Goal: Communication & Community: Answer question/provide support

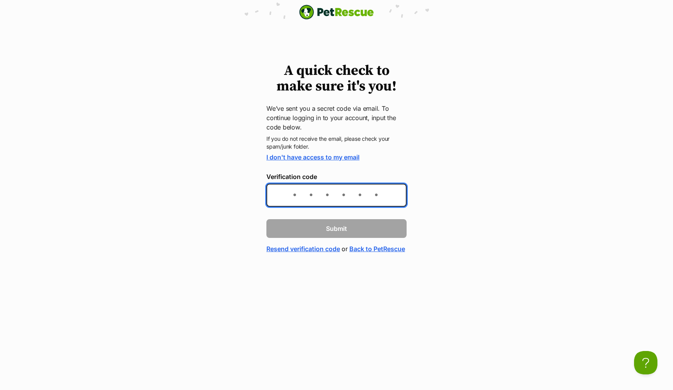
click at [296, 199] on input "Verification code" at bounding box center [336, 194] width 140 height 23
paste input "664a0c"
type input "664a0c"
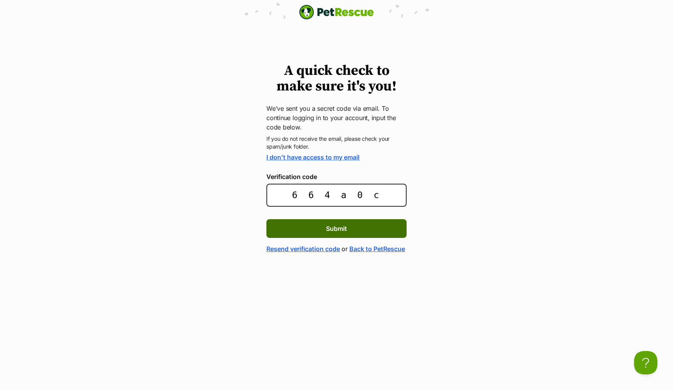
click at [316, 229] on button "Submit" at bounding box center [336, 228] width 140 height 19
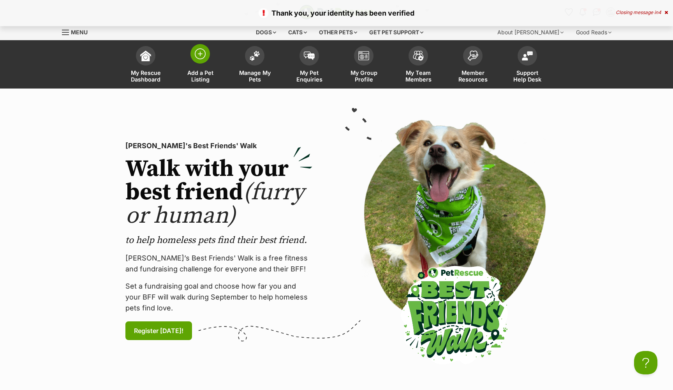
click at [198, 62] on span at bounding box center [199, 53] width 19 height 19
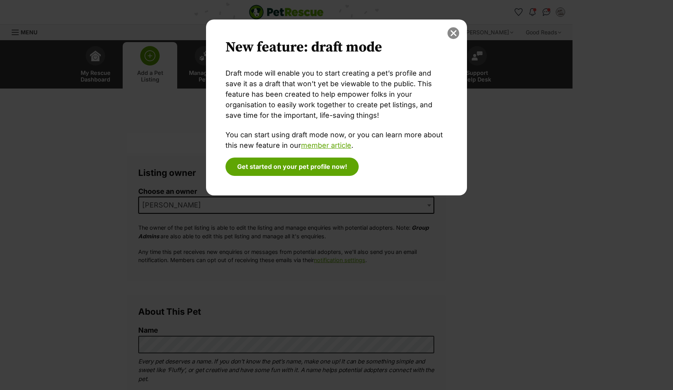
click at [453, 31] on button "close" at bounding box center [454, 33] width 12 height 12
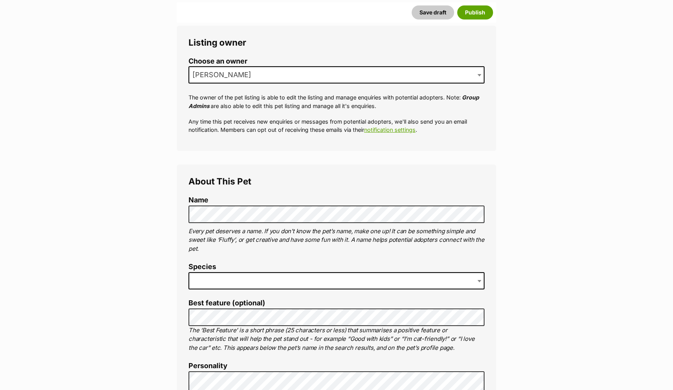
scroll to position [182, 0]
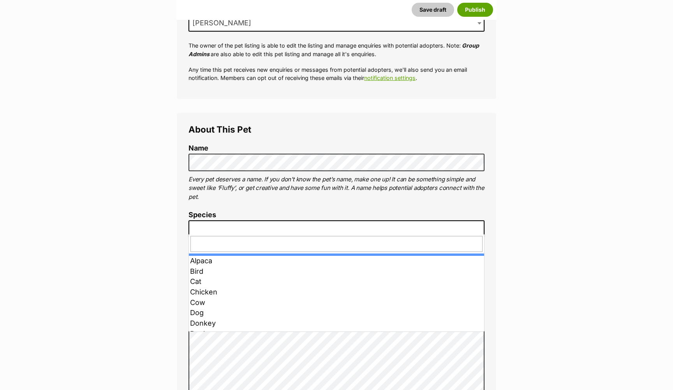
click at [245, 226] on span at bounding box center [337, 228] width 296 height 17
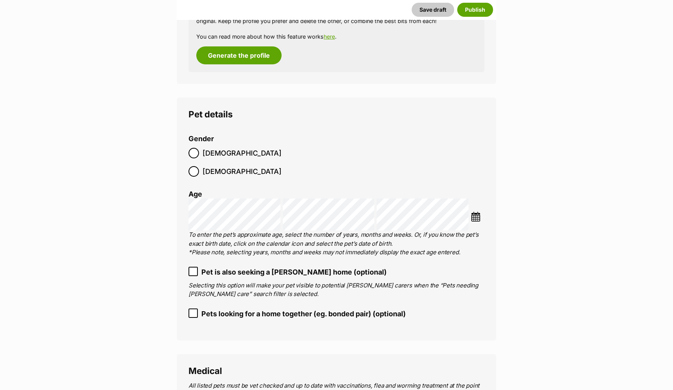
scroll to position [886, 0]
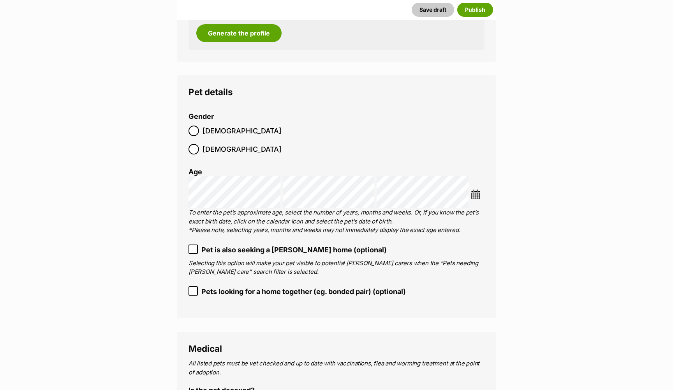
click at [242, 286] on span "Pets looking for a home together (eg. bonded pair) (optional)" at bounding box center [303, 291] width 205 height 11
click at [241, 286] on span "Pets looking for a home together (eg. bonded pair) (optional)" at bounding box center [303, 291] width 205 height 11
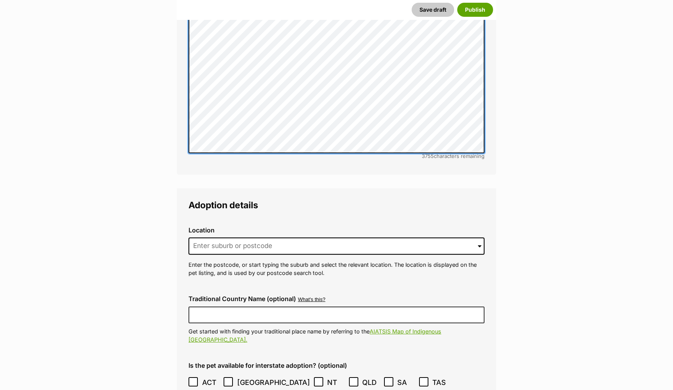
scroll to position [1499, 0]
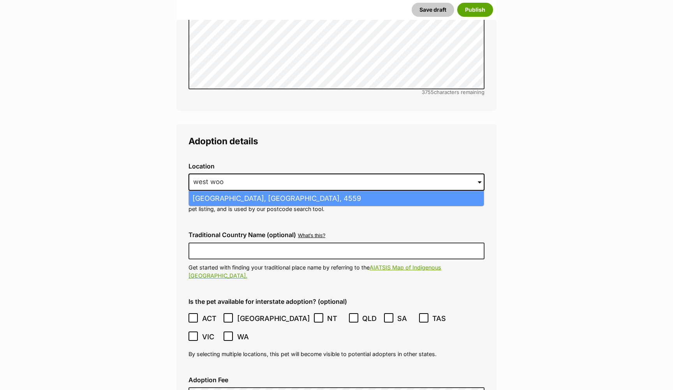
click at [245, 191] on li "West Woombye, Queensland, 4559" at bounding box center [336, 198] width 295 height 15
type input "West Woombye, Queensland, 4559"
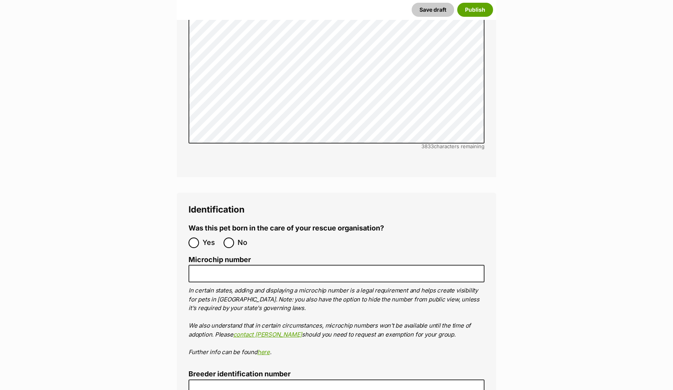
scroll to position [2176, 0]
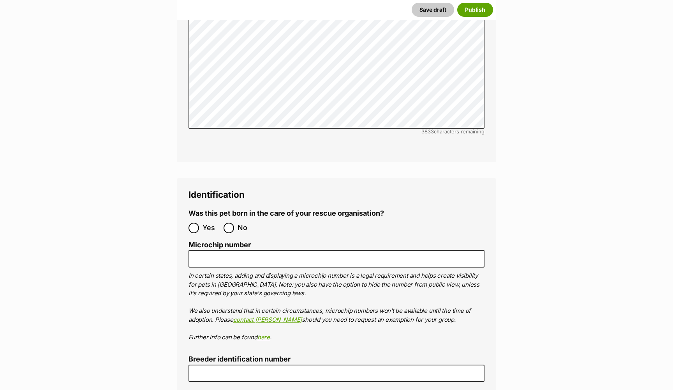
click at [227, 222] on input "No" at bounding box center [229, 227] width 11 height 11
radio input "true"
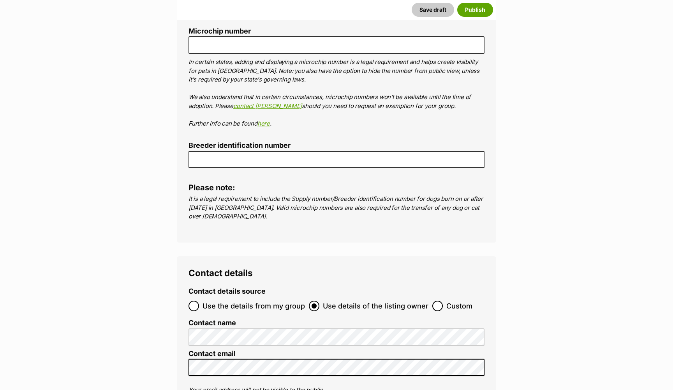
scroll to position [2514, 0]
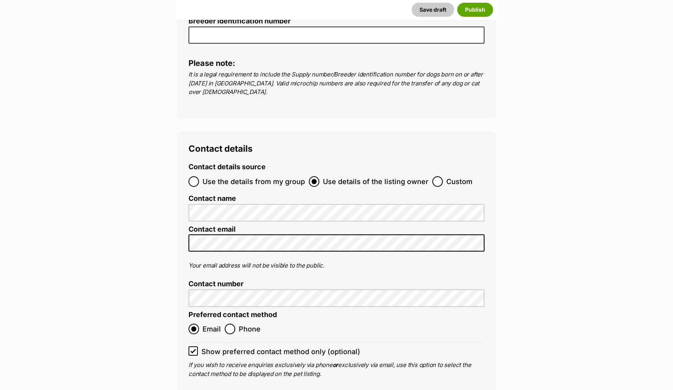
click at [436, 176] on input "Custom" at bounding box center [437, 181] width 11 height 11
radio input "true"
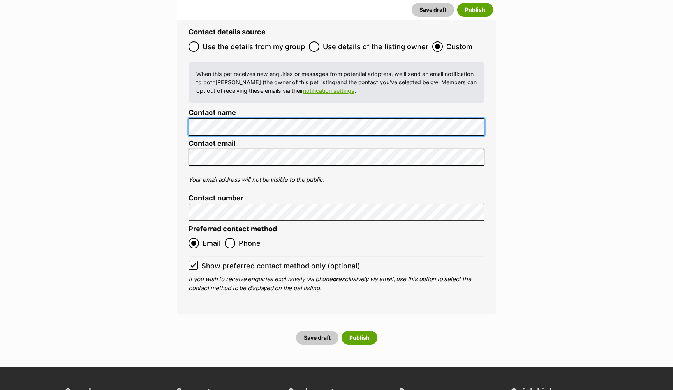
scroll to position [2834, 0]
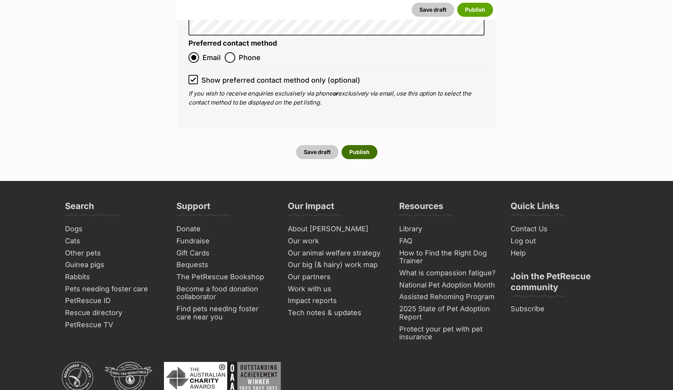
click at [365, 145] on button "Publish" at bounding box center [360, 152] width 36 height 14
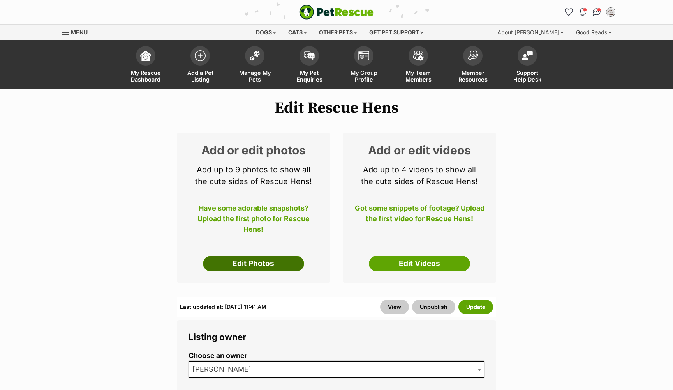
click at [270, 259] on link "Edit Photos" at bounding box center [253, 264] width 101 height 16
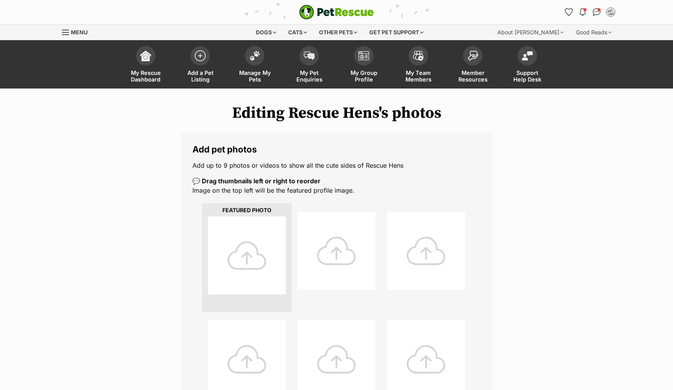
click at [250, 285] on div at bounding box center [247, 255] width 78 height 78
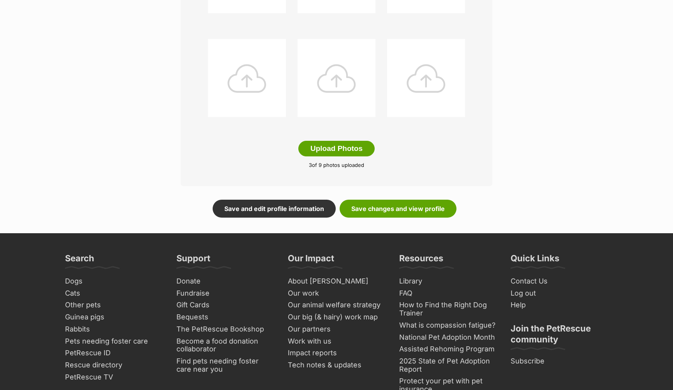
scroll to position [362, 0]
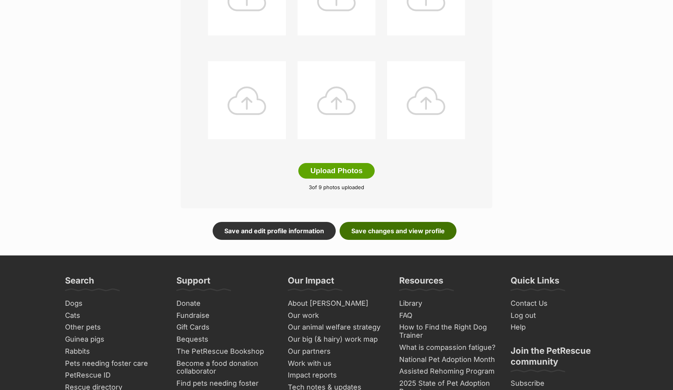
click at [409, 232] on link "Save changes and view profile" at bounding box center [398, 231] width 117 height 18
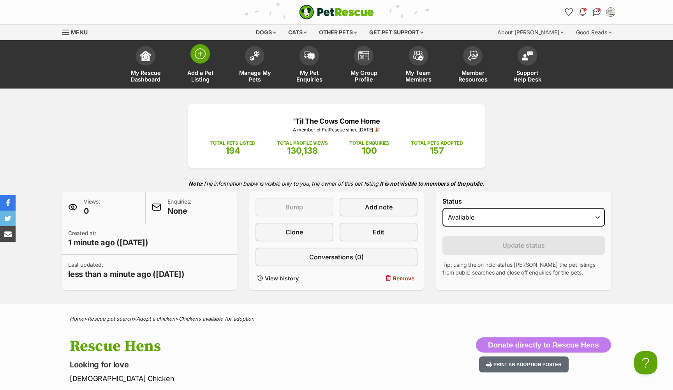
click at [210, 67] on link "Add a Pet Listing" at bounding box center [200, 65] width 55 height 46
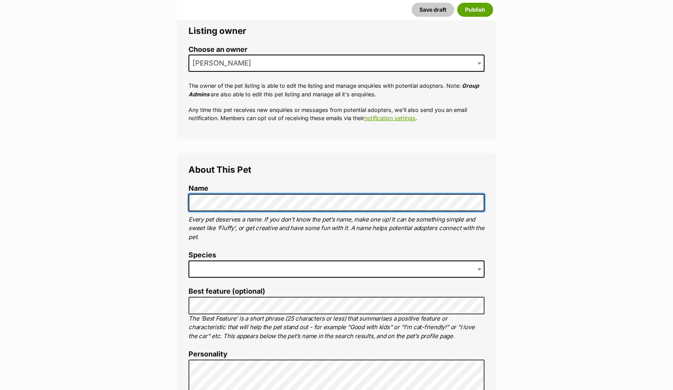
scroll to position [222, 0]
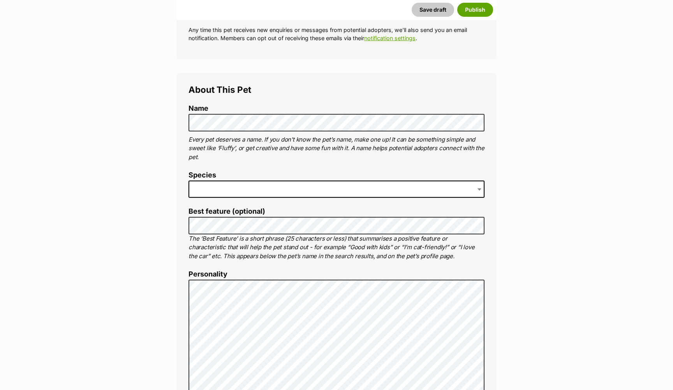
click at [217, 187] on span at bounding box center [337, 188] width 296 height 17
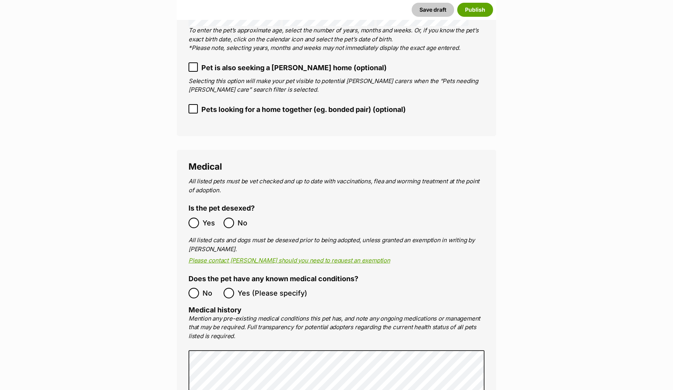
scroll to position [1135, 0]
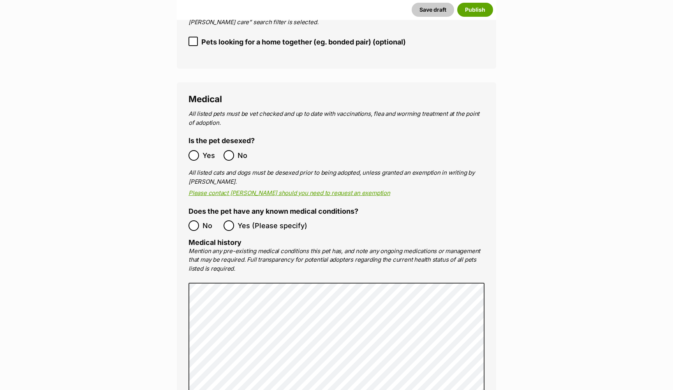
click at [222, 216] on ol "No Yes (Please specify)" at bounding box center [337, 225] width 296 height 18
click at [228, 216] on ol "No Yes (Please specify)" at bounding box center [337, 225] width 296 height 18
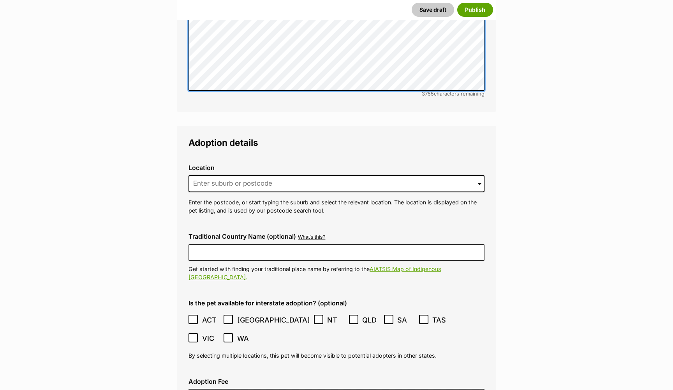
scroll to position [1517, 0]
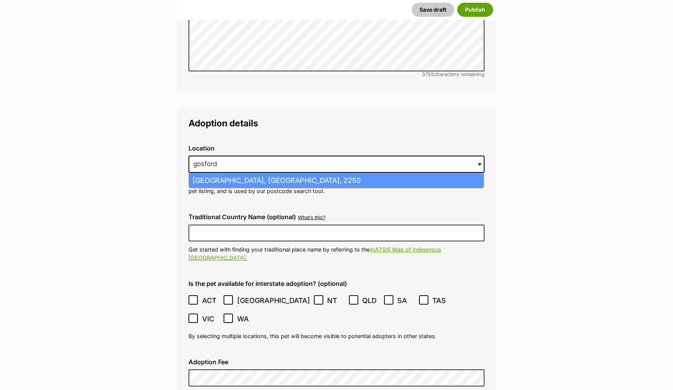
click at [221, 173] on li "Gosford, New South Wales, 2250" at bounding box center [336, 180] width 295 height 15
type input "Gosford, New South Wales, 2250"
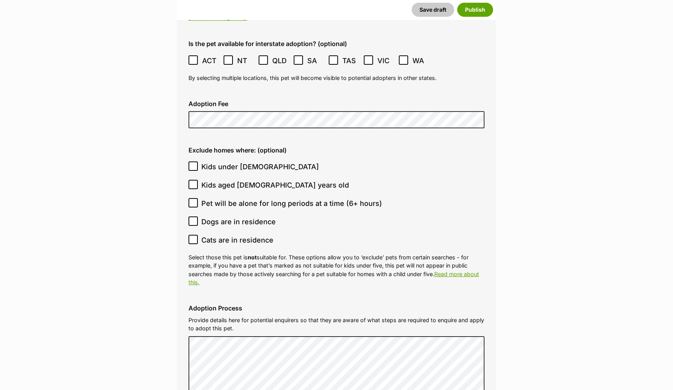
click at [180, 288] on fieldset "Adoption details Location 0 options available. 1081 Gosford, New South Wales, 2…" at bounding box center [336, 215] width 319 height 697
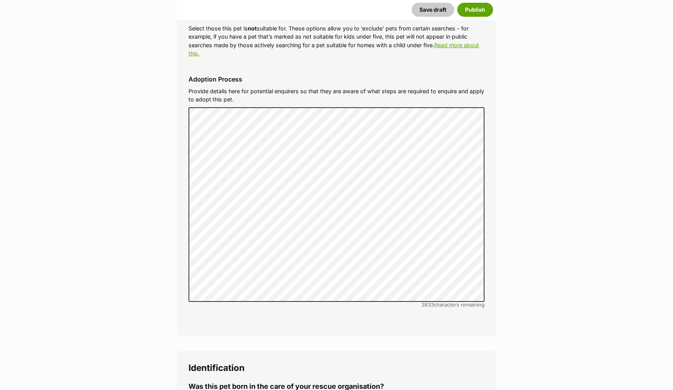
scroll to position [2199, 0]
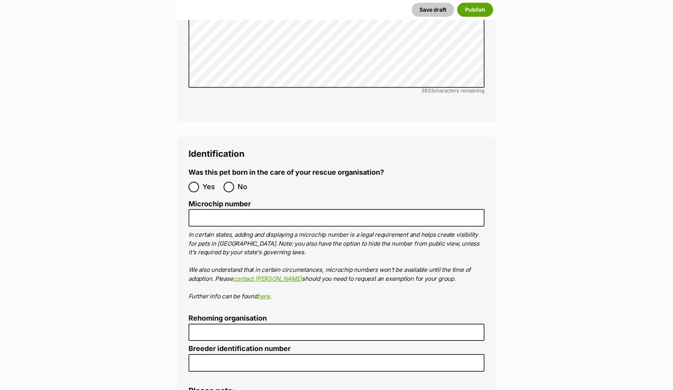
click at [226, 182] on input "No" at bounding box center [229, 187] width 11 height 11
radio input "true"
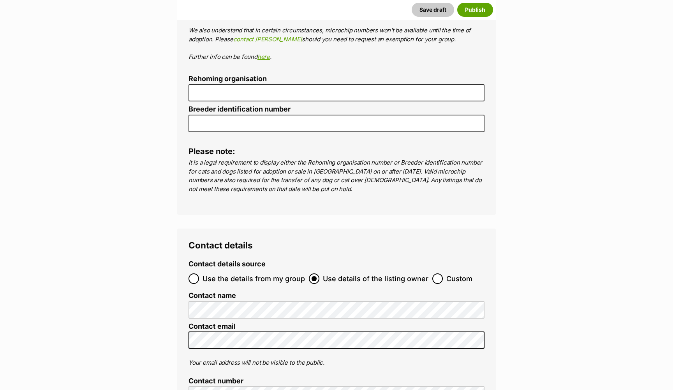
scroll to position [2429, 0]
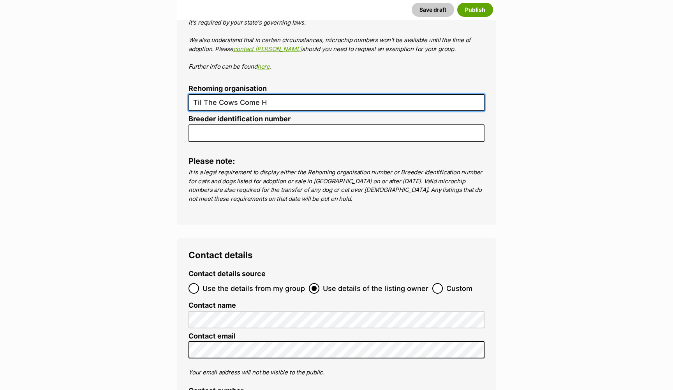
type input "Til The Cows Come Ho"
drag, startPoint x: 272, startPoint y: 55, endPoint x: 203, endPoint y: 60, distance: 69.2
click at [203, 94] on input "Til The Cows Come Ho" at bounding box center [337, 103] width 296 height 18
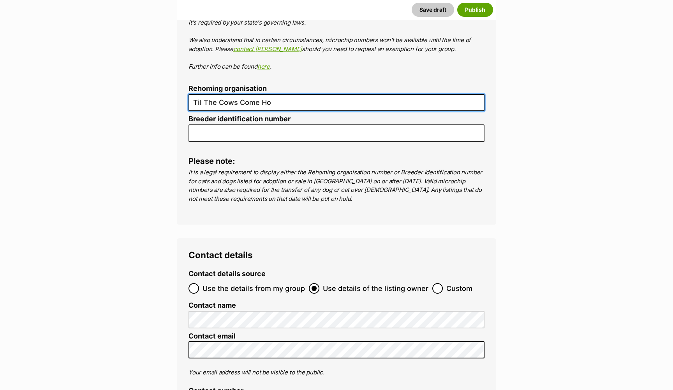
click at [203, 94] on input "Til The Cows Come Ho" at bounding box center [337, 103] width 296 height 18
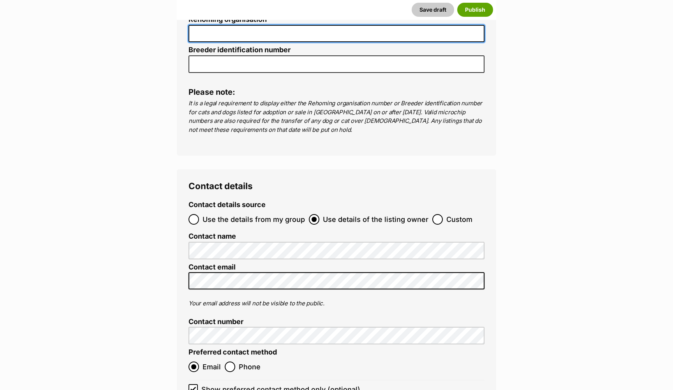
scroll to position [2606, 0]
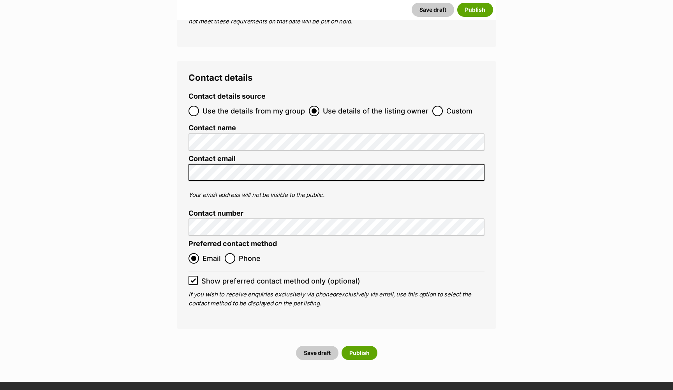
click at [439, 106] on label "Custom" at bounding box center [452, 111] width 40 height 11
click at [439, 106] on input "Custom" at bounding box center [437, 111] width 11 height 11
radio input "true"
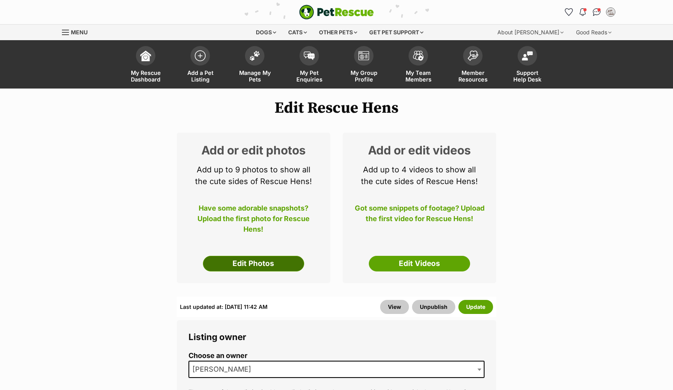
click at [262, 269] on link "Edit Photos" at bounding box center [253, 264] width 101 height 16
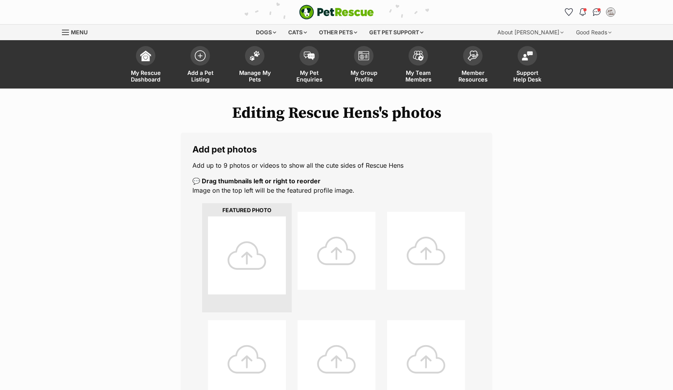
click at [248, 249] on div at bounding box center [247, 255] width 78 height 78
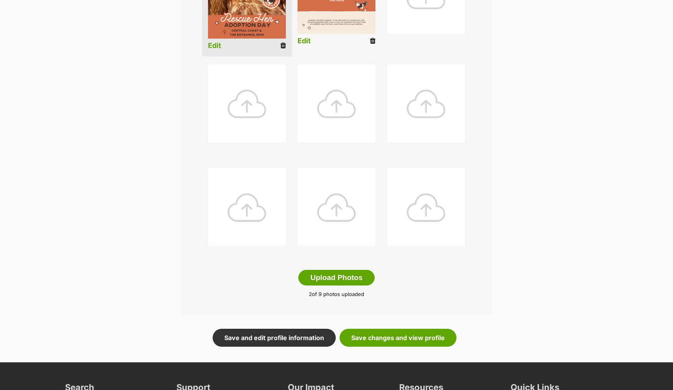
scroll to position [364, 0]
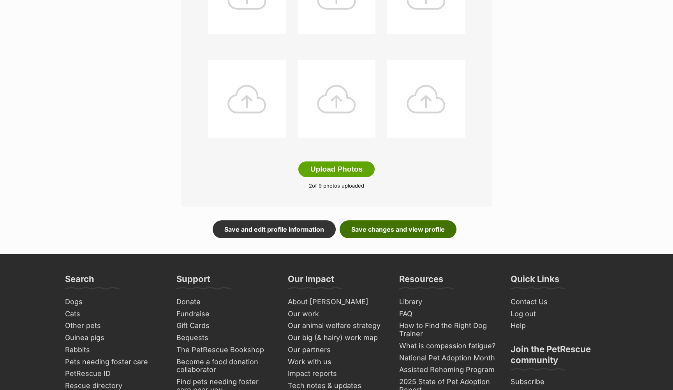
click at [392, 226] on link "Save changes and view profile" at bounding box center [398, 229] width 117 height 18
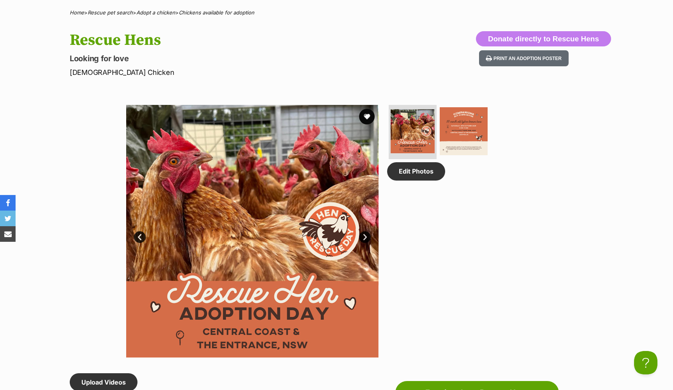
scroll to position [370, 0]
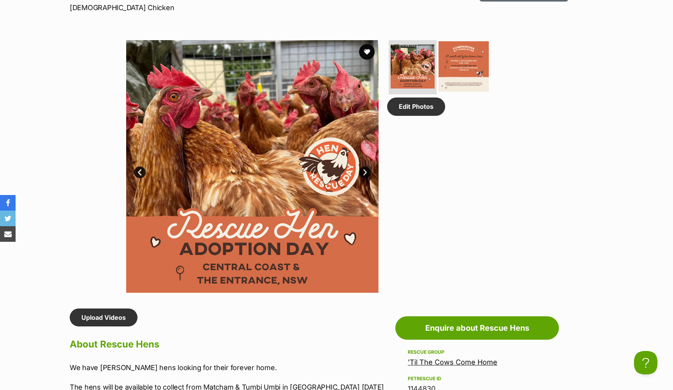
click at [453, 61] on img at bounding box center [464, 66] width 50 height 50
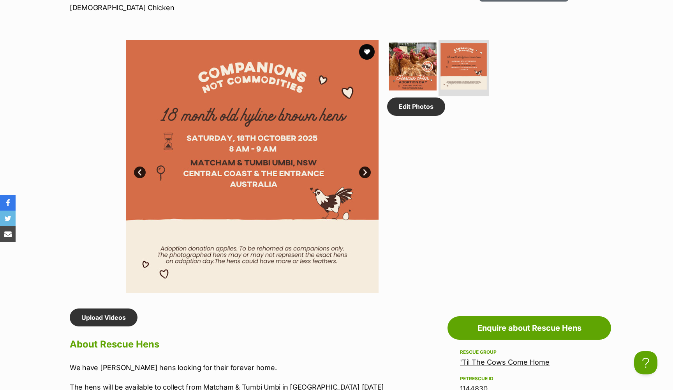
scroll to position [0, 0]
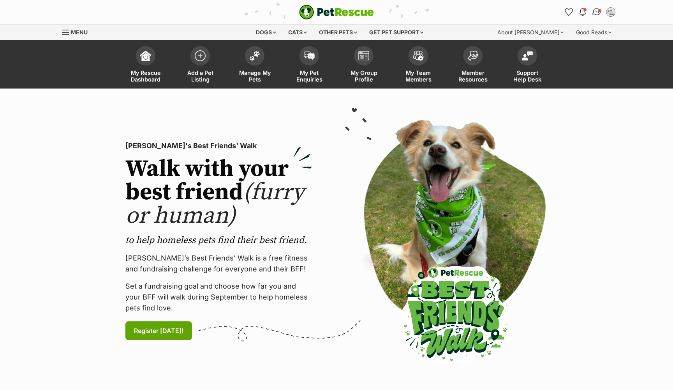
click at [592, 15] on link "Conversations" at bounding box center [597, 12] width 16 height 16
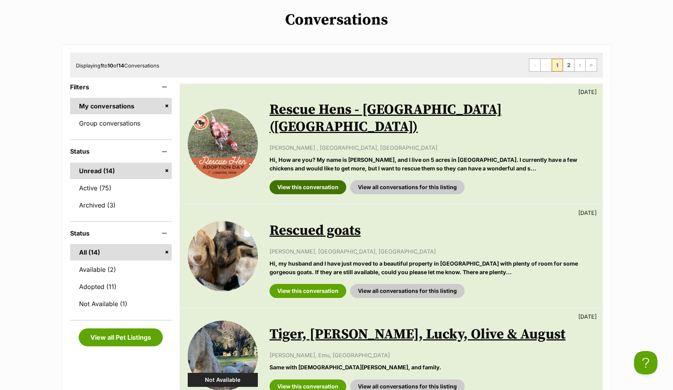
click at [309, 180] on link "View this conversation" at bounding box center [308, 187] width 77 height 14
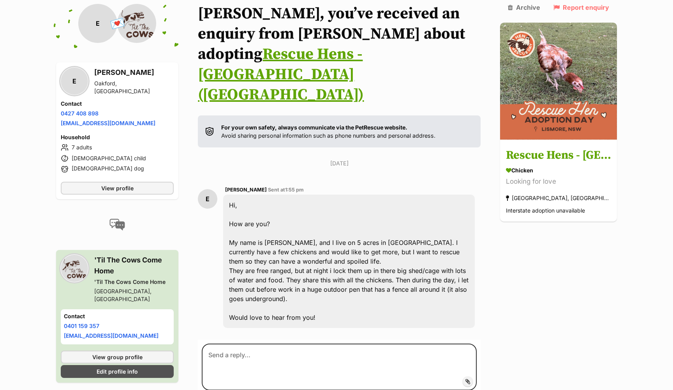
scroll to position [115, 0]
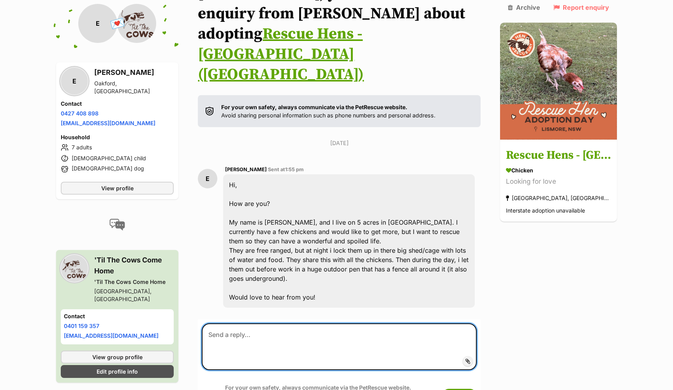
click at [285, 323] on textarea at bounding box center [339, 346] width 275 height 47
type textarea "h"
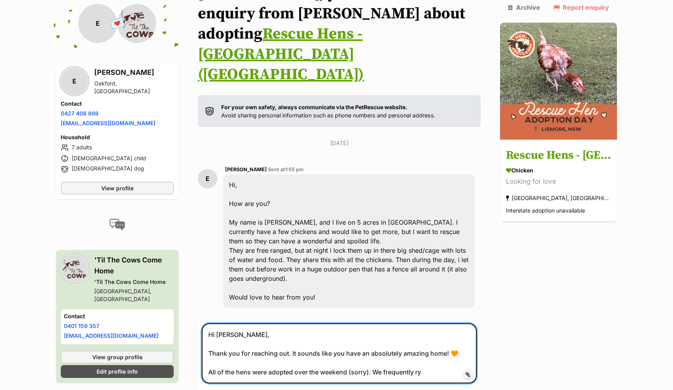
click at [427, 335] on textarea "Hi Emily, Thank you for reaching out. It sounds like you have an absolutely ama…" at bounding box center [339, 353] width 275 height 60
paste textarea "As our hen rescue operations are subject to farmers– having retired hens to mov…"
click at [242, 351] on textarea "Hi Emily, Thank you for reaching out. It sounds like you have an absolutely ama…" at bounding box center [339, 371] width 275 height 97
click at [383, 351] on textarea "Hi Emily, Thank you for reaching out. It sounds like you have an absolutely ama…" at bounding box center [339, 371] width 275 height 97
click at [452, 356] on textarea "Hi Emily, Thank you for reaching out. It sounds like you have an absolutely ama…" at bounding box center [339, 371] width 275 height 97
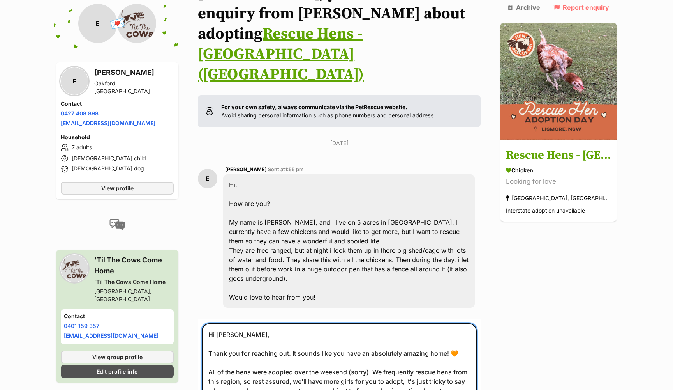
click at [421, 364] on textarea "Hi Emily, Thank you for reaching out. It sounds like you have an absolutely ama…" at bounding box center [339, 371] width 275 height 97
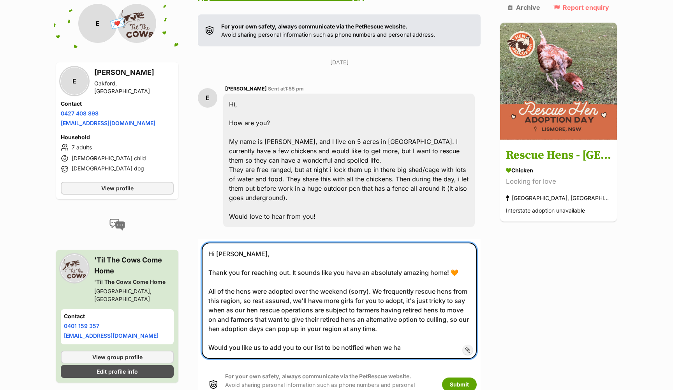
scroll to position [203, 0]
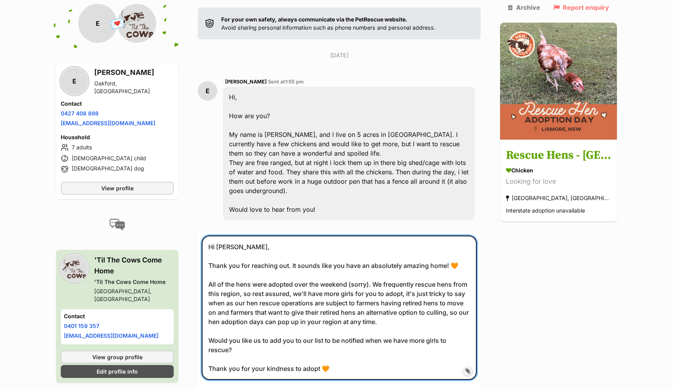
type textarea "Hi Emily, Thank you for reaching out. It sounds like you have an absolutely ama…"
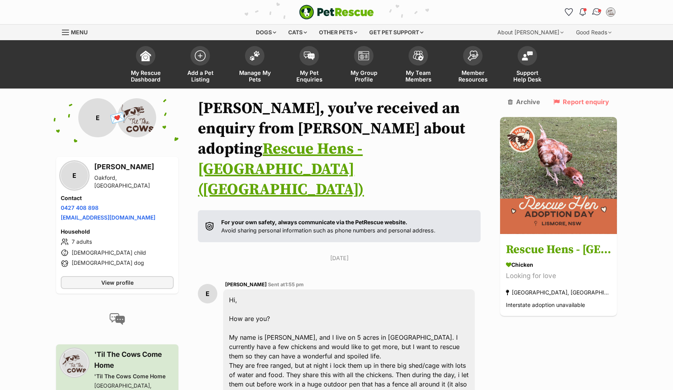
click at [596, 11] on img "Conversations" at bounding box center [597, 12] width 11 height 10
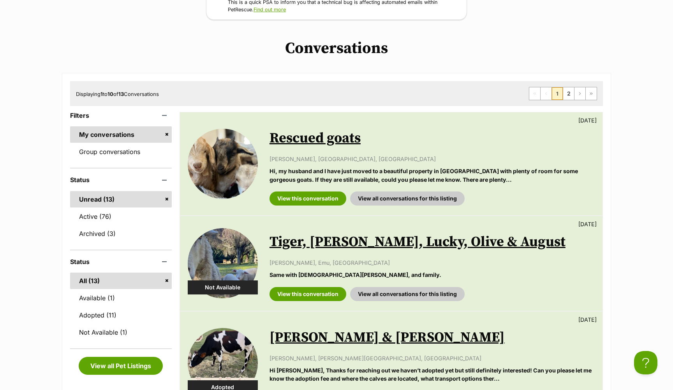
scroll to position [163, 0]
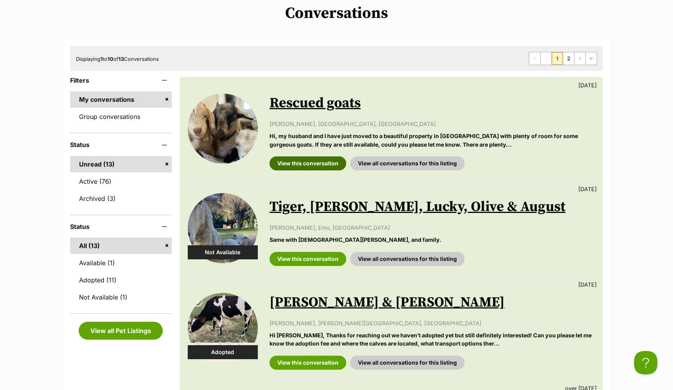
click at [314, 156] on link "View this conversation" at bounding box center [308, 163] width 77 height 14
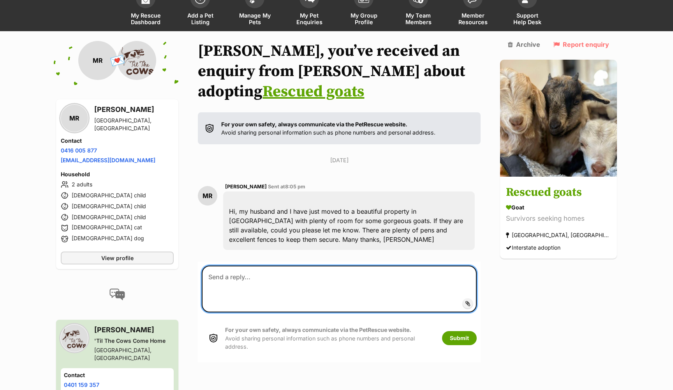
click at [247, 265] on textarea at bounding box center [339, 288] width 275 height 47
type textarea "h"
paste textarea "Thank you so much for your interest in adopting. Our rescued goats are still se…"
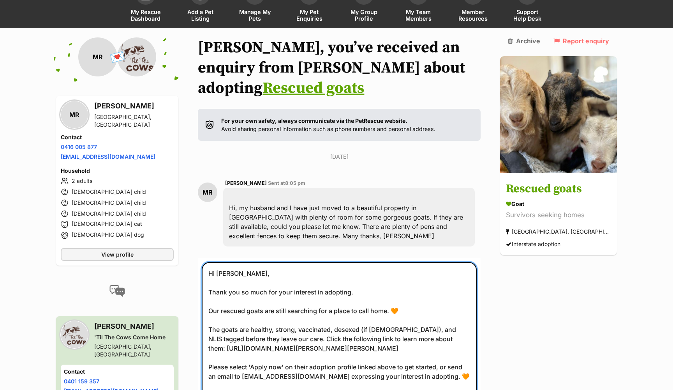
click at [399, 271] on textarea "Hi Mia, Thank you so much for your interest in adopting. Our rescued goats are …" at bounding box center [339, 338] width 275 height 153
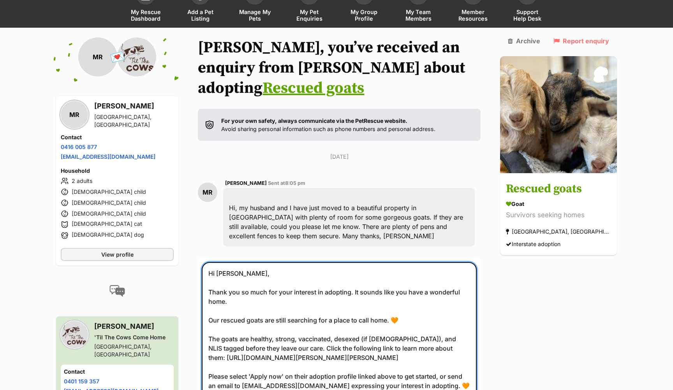
click at [297, 290] on textarea "Hi Mia, Thank you so much for your interest in adopting. It sounds like you hav…" at bounding box center [339, 338] width 275 height 153
drag, startPoint x: 397, startPoint y: 290, endPoint x: 187, endPoint y: 290, distance: 210.0
click at [187, 290] on div "Back to all conversations 💌 Conversation participant details MR MR Mia Rotondo …" at bounding box center [336, 251] width 573 height 428
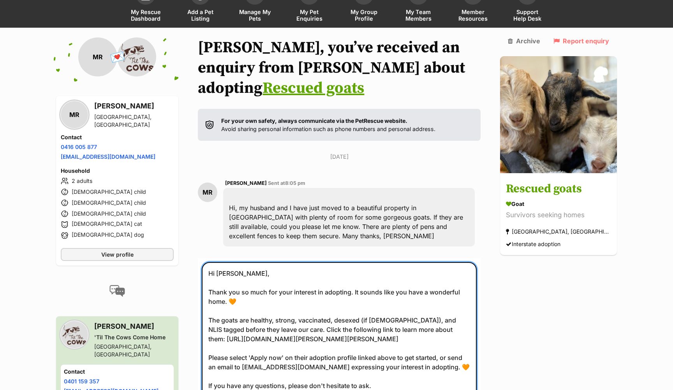
click at [295, 286] on textarea "Hi Mia, Thank you so much for your interest in adopting. It sounds like you hav…" at bounding box center [339, 334] width 275 height 144
drag, startPoint x: 442, startPoint y: 356, endPoint x: 337, endPoint y: 355, distance: 104.4
click at [337, 355] on textarea "Hi Mia, Thank you so much for your interest in adopting. It sounds like you hav…" at bounding box center [339, 334] width 275 height 144
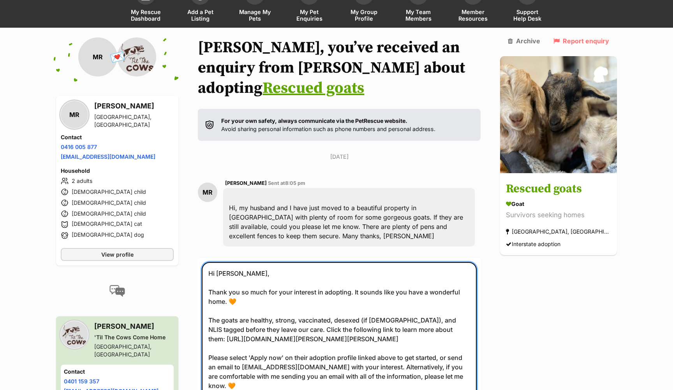
scroll to position [7, 0]
drag, startPoint x: 315, startPoint y: 364, endPoint x: 389, endPoint y: 345, distance: 76.5
click at [389, 345] on textarea "Hi Mia, Thank you so much for your interest in adopting. It sounds like you hav…" at bounding box center [339, 340] width 275 height 156
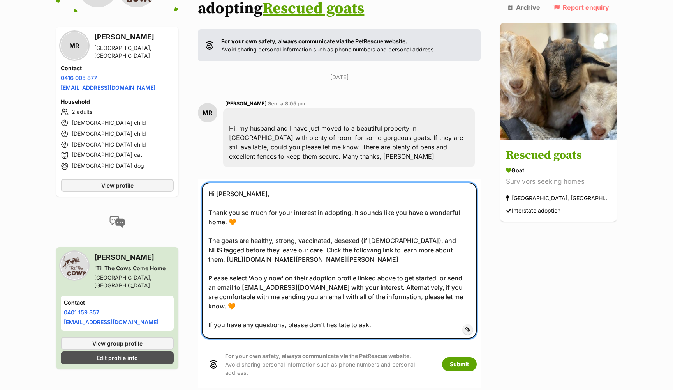
scroll to position [172, 0]
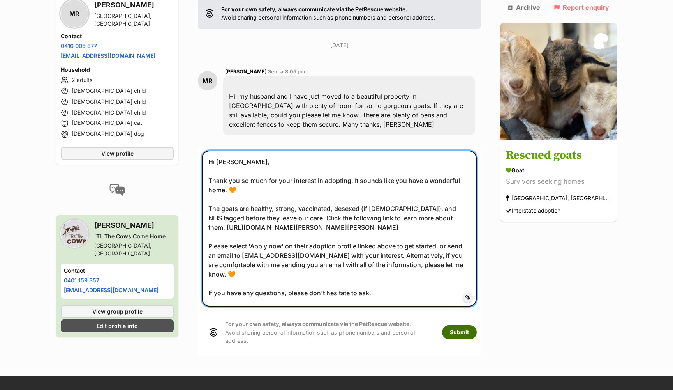
type textarea "Hi Mia, Thank you so much for your interest in adopting. It sounds like you hav…"
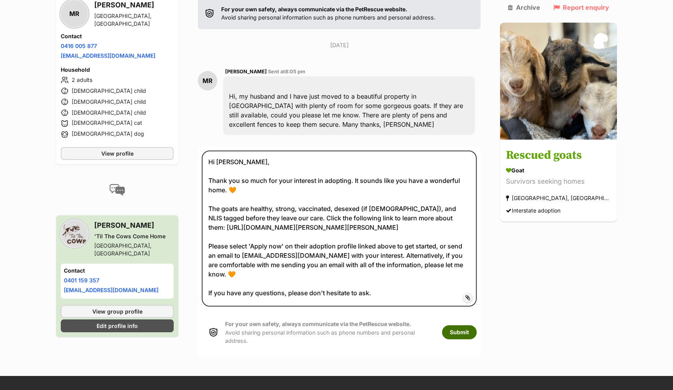
click at [470, 325] on button "Submit" at bounding box center [459, 332] width 35 height 14
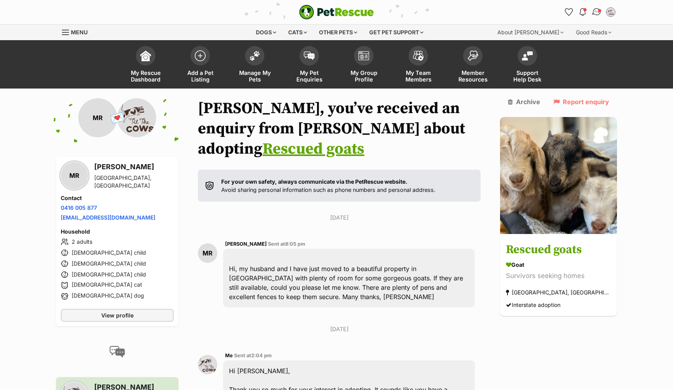
click at [594, 12] on img "Conversations" at bounding box center [597, 12] width 11 height 10
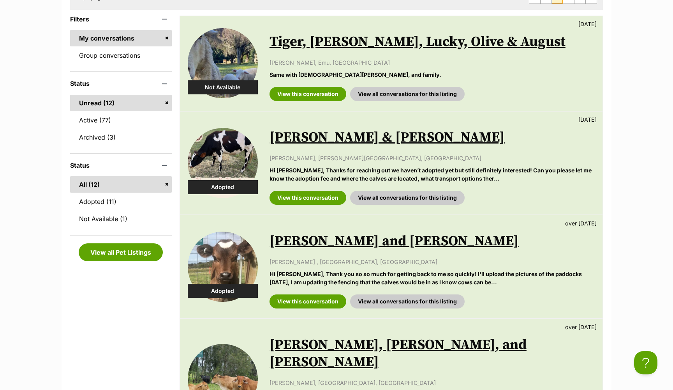
scroll to position [208, 0]
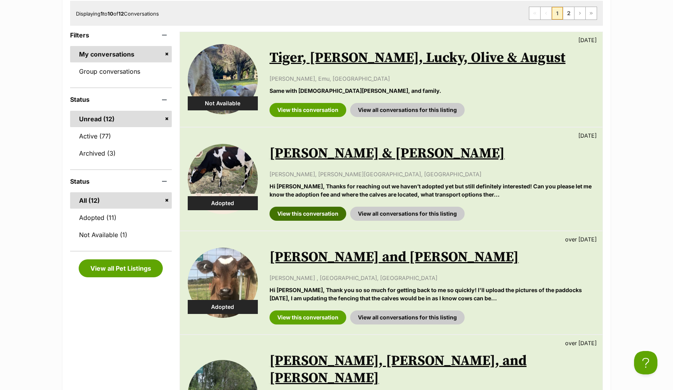
click at [305, 211] on link "View this conversation" at bounding box center [308, 213] width 77 height 14
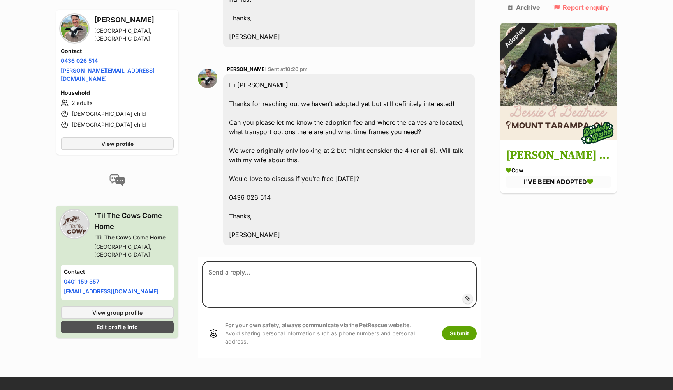
scroll to position [1466, 0]
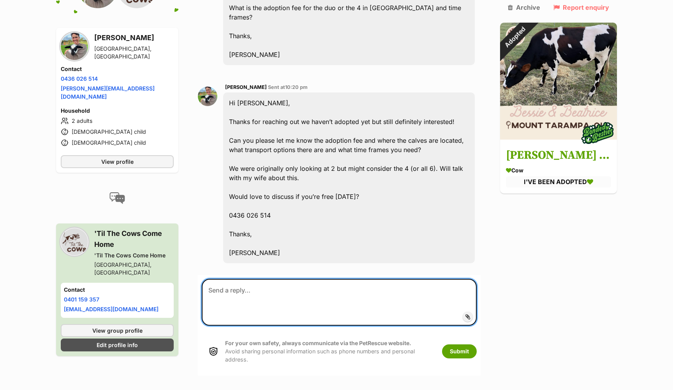
click at [269, 279] on textarea at bounding box center [339, 302] width 275 height 47
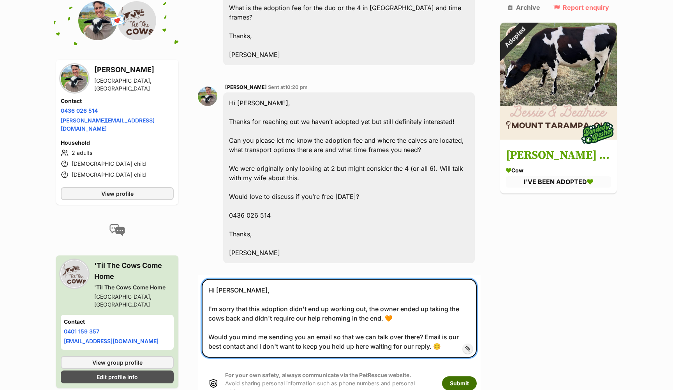
type textarea "Hi Martin, I'm sorry that this adoption didn't end up working out, the owner en…"
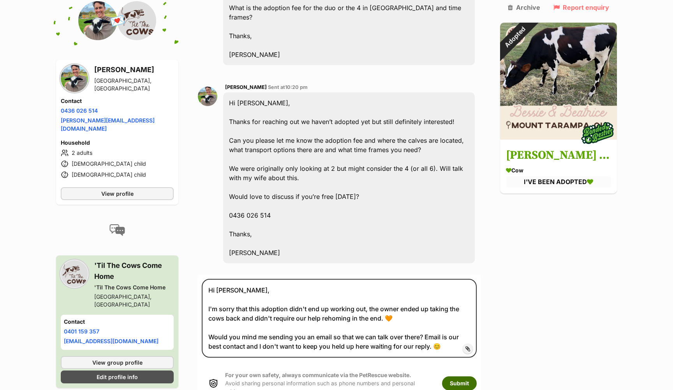
click at [471, 376] on button "Submit" at bounding box center [459, 383] width 35 height 14
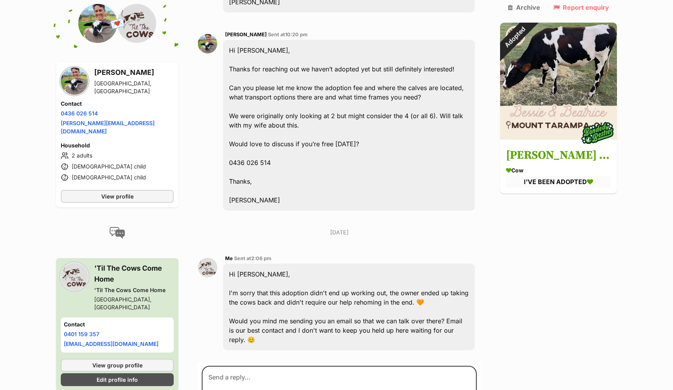
click at [596, 14] on aside "Archive Report enquiry Adopted Bessie & Beatrice Cow I'VE BEEN ADOPTED" at bounding box center [558, 98] width 117 height 189
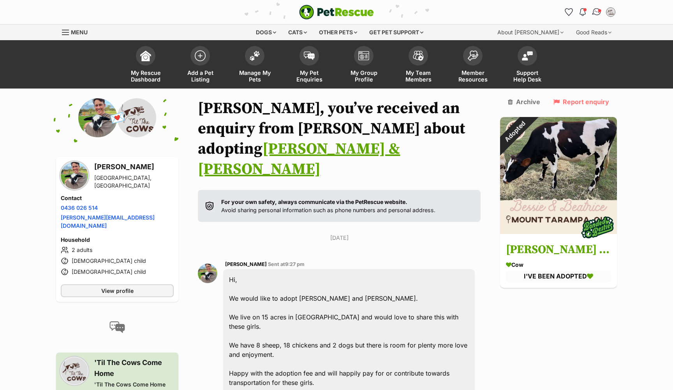
click at [597, 12] on img "Conversations" at bounding box center [597, 12] width 11 height 10
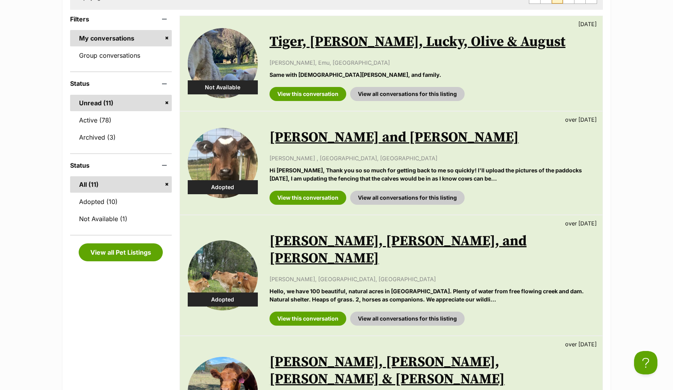
scroll to position [225, 0]
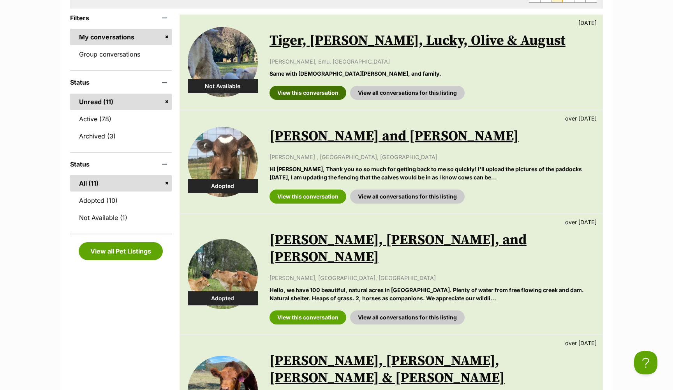
click at [318, 96] on link "View this conversation" at bounding box center [308, 93] width 77 height 14
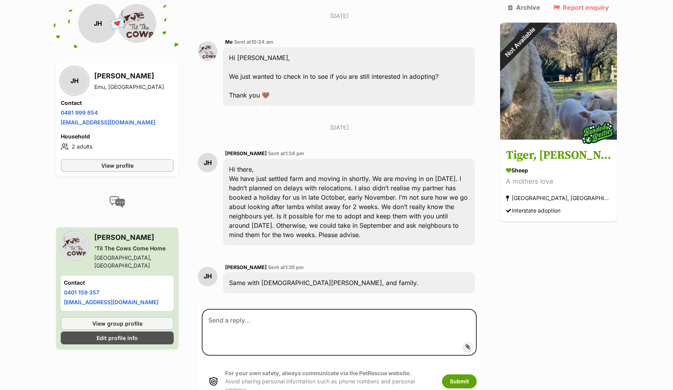
scroll to position [636, 0]
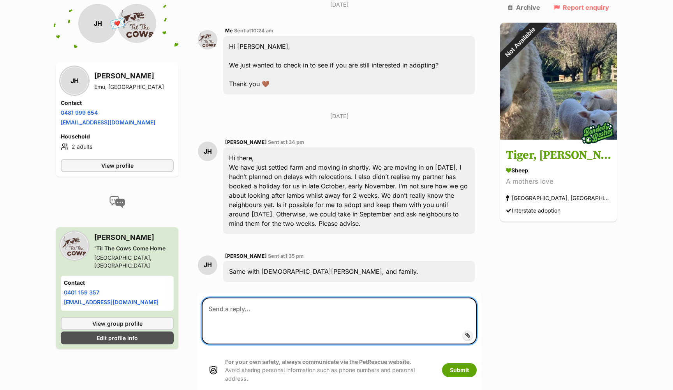
click at [288, 314] on textarea at bounding box center [339, 320] width 275 height 47
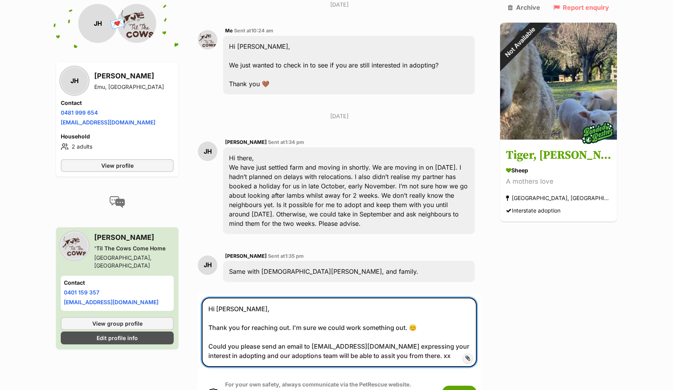
click at [393, 354] on textarea "Hi Jacqueline, Thank you for reaching out. I'm sure we could work something out…" at bounding box center [339, 331] width 275 height 69
click at [425, 325] on textarea "Hi Jacqueline, Thank you for reaching out. I'm sure we could work something out…" at bounding box center [339, 331] width 275 height 69
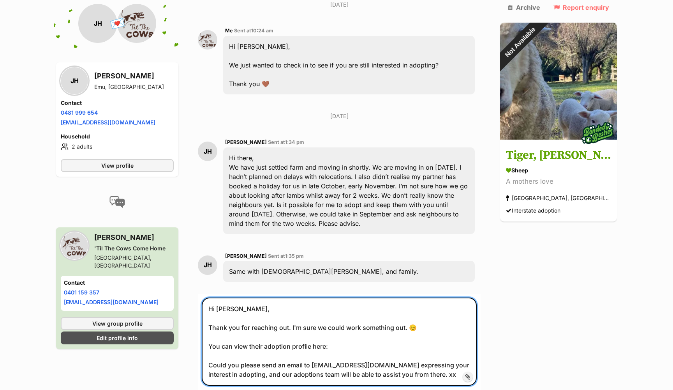
paste textarea "[URL][DOMAIN_NAME]"
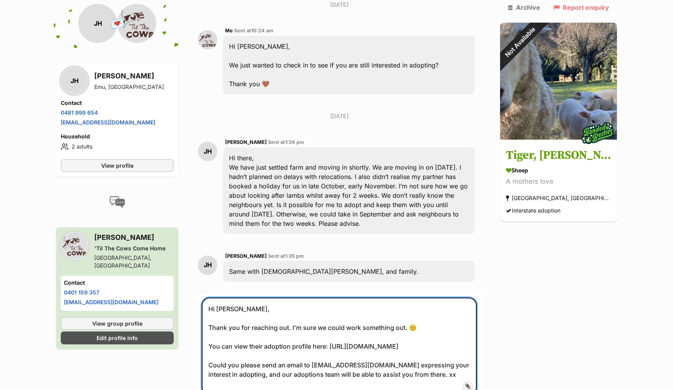
click at [325, 343] on textarea "Hi Jacqueline, Thank you for reaching out. I'm sure we could work something out…" at bounding box center [339, 345] width 275 height 97
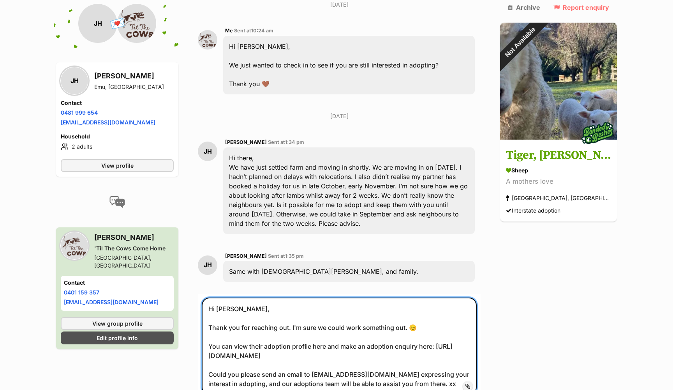
click at [320, 337] on textarea "Hi Jacqueline, Thank you for reaching out. I'm sure we could work something out…" at bounding box center [339, 345] width 275 height 97
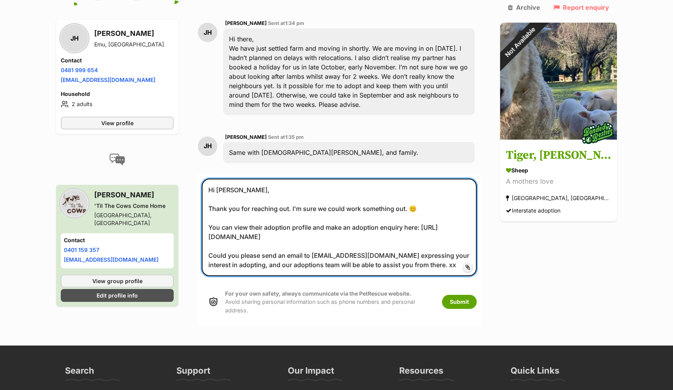
scroll to position [763, 0]
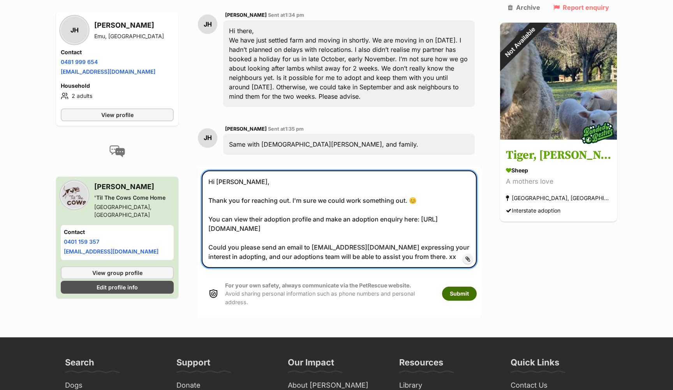
type textarea "Hi Jacqueline, Thank you for reaching out. I'm sure we could work something out…"
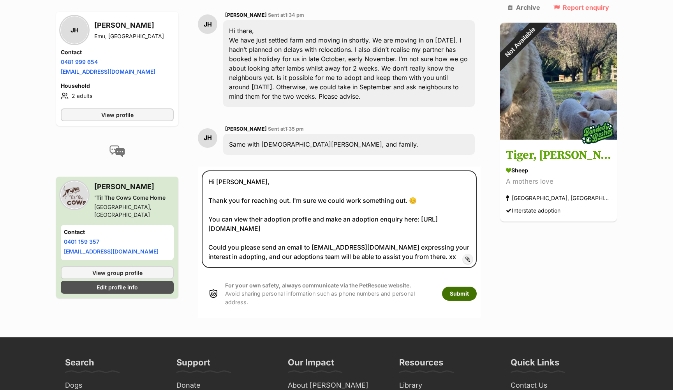
click at [467, 288] on button "Submit" at bounding box center [459, 293] width 35 height 14
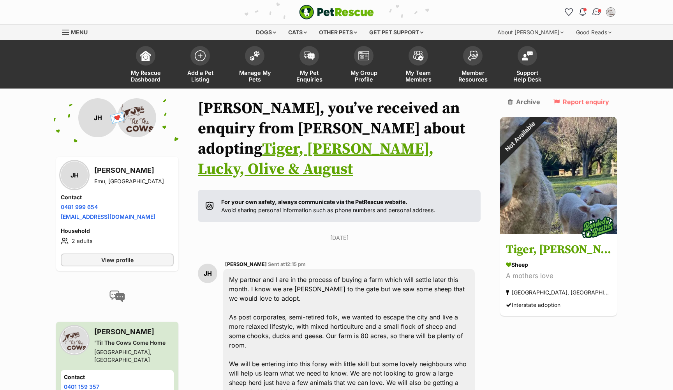
click at [593, 16] on link "Conversations" at bounding box center [597, 12] width 16 height 16
